Goal: Task Accomplishment & Management: Manage account settings

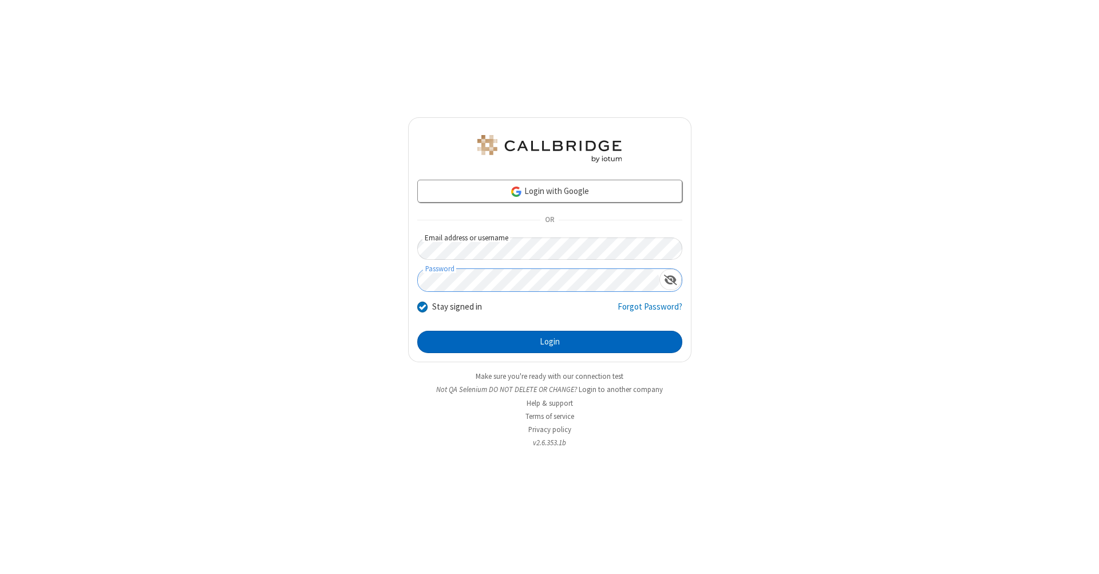
click at [549, 342] on button "Login" at bounding box center [549, 342] width 265 height 23
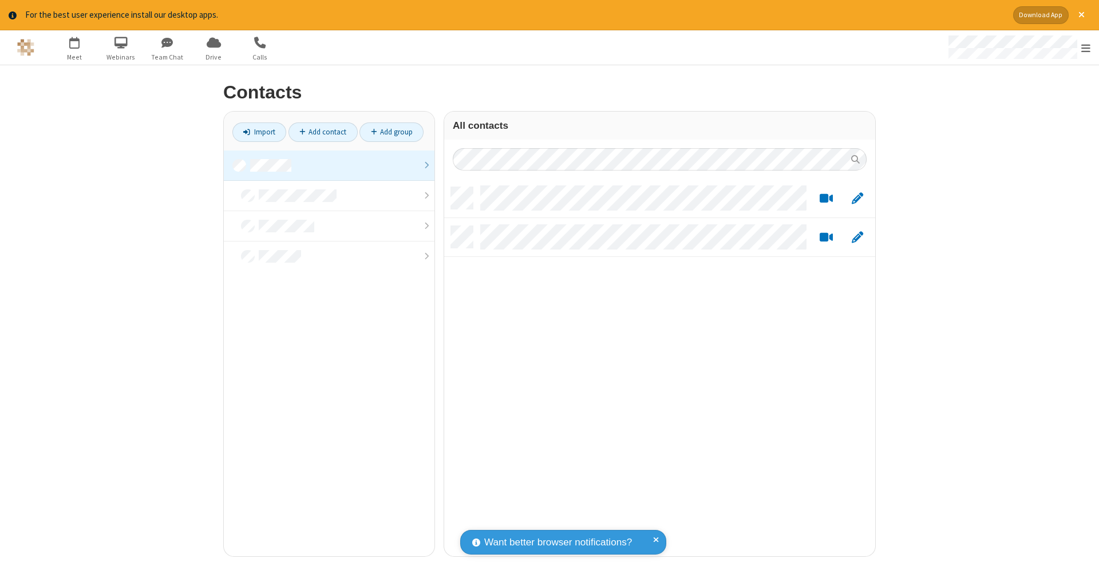
click at [329, 165] on link at bounding box center [329, 165] width 211 height 30
click at [323, 132] on link "Add contact" at bounding box center [322, 131] width 69 height 19
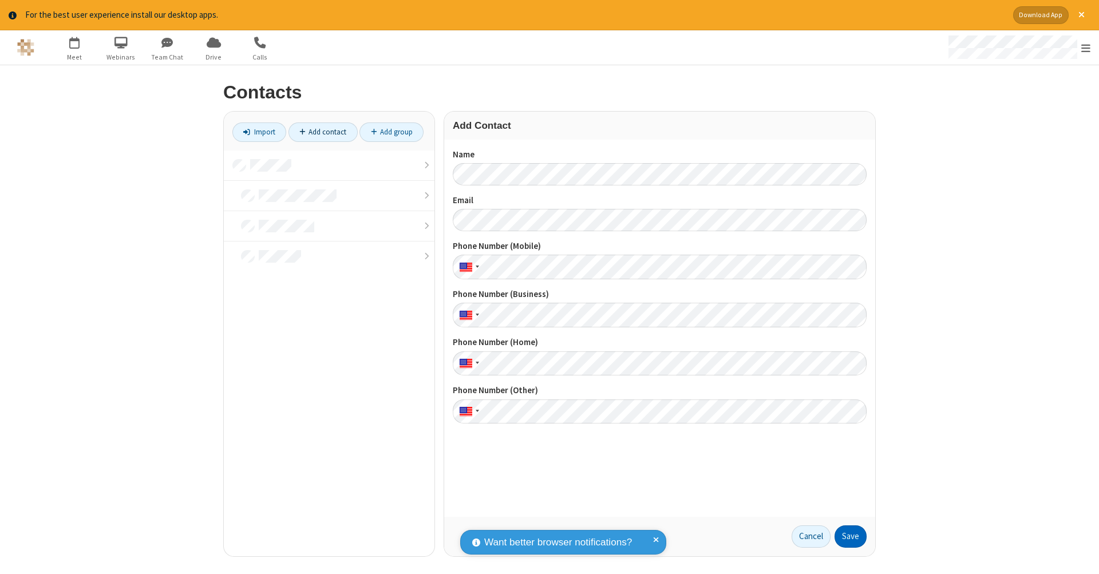
click at [850, 536] on button "Save" at bounding box center [850, 536] width 32 height 23
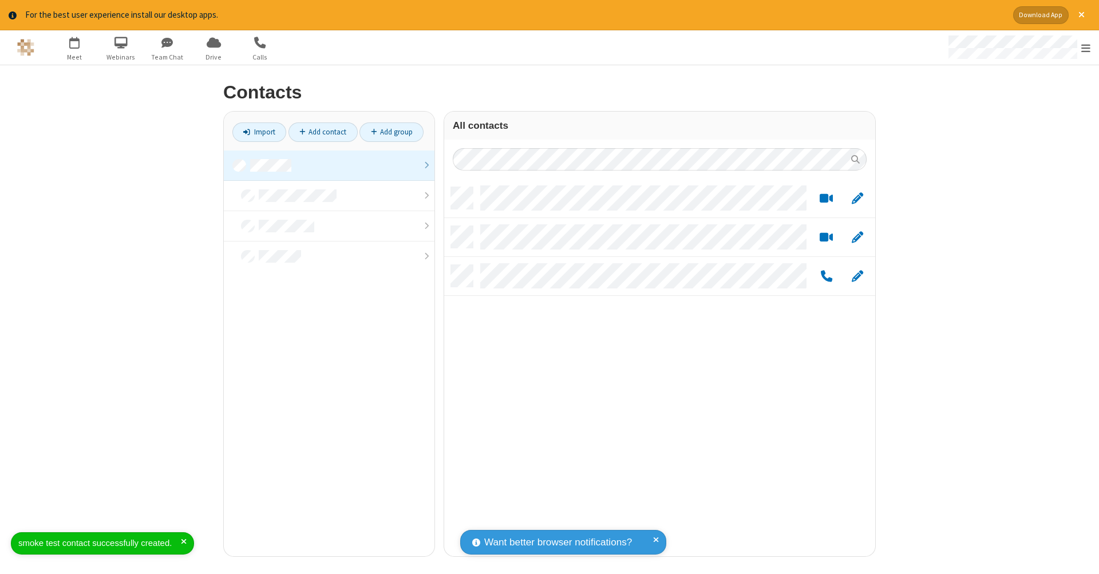
scroll to position [369, 422]
